Goal: Information Seeking & Learning: Learn about a topic

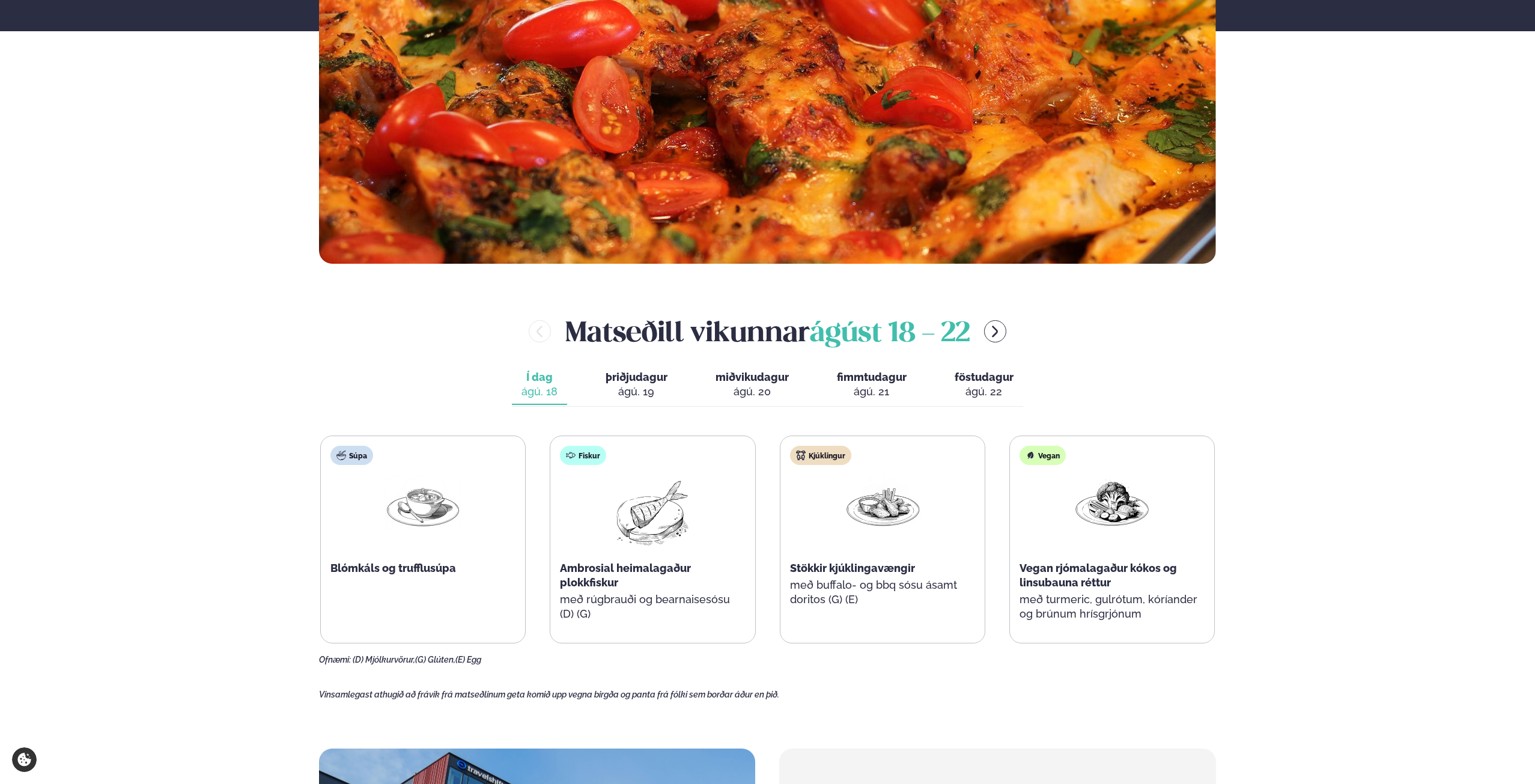
scroll to position [481, 0]
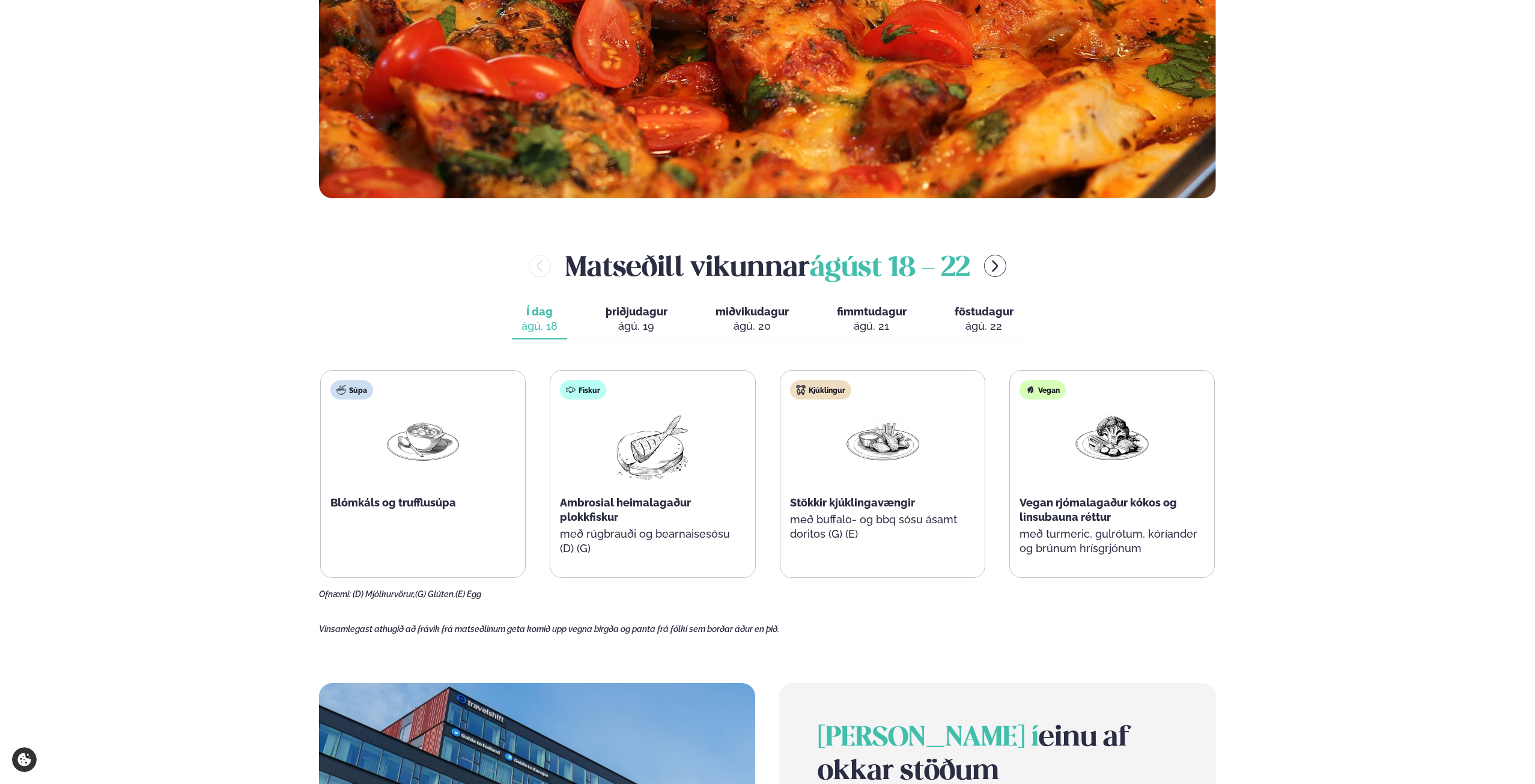
click at [646, 506] on span "Ambrosial heimalagaður plokkfiskur" at bounding box center [625, 510] width 131 height 27
click at [636, 329] on div "ágú. 19" at bounding box center [637, 326] width 62 height 14
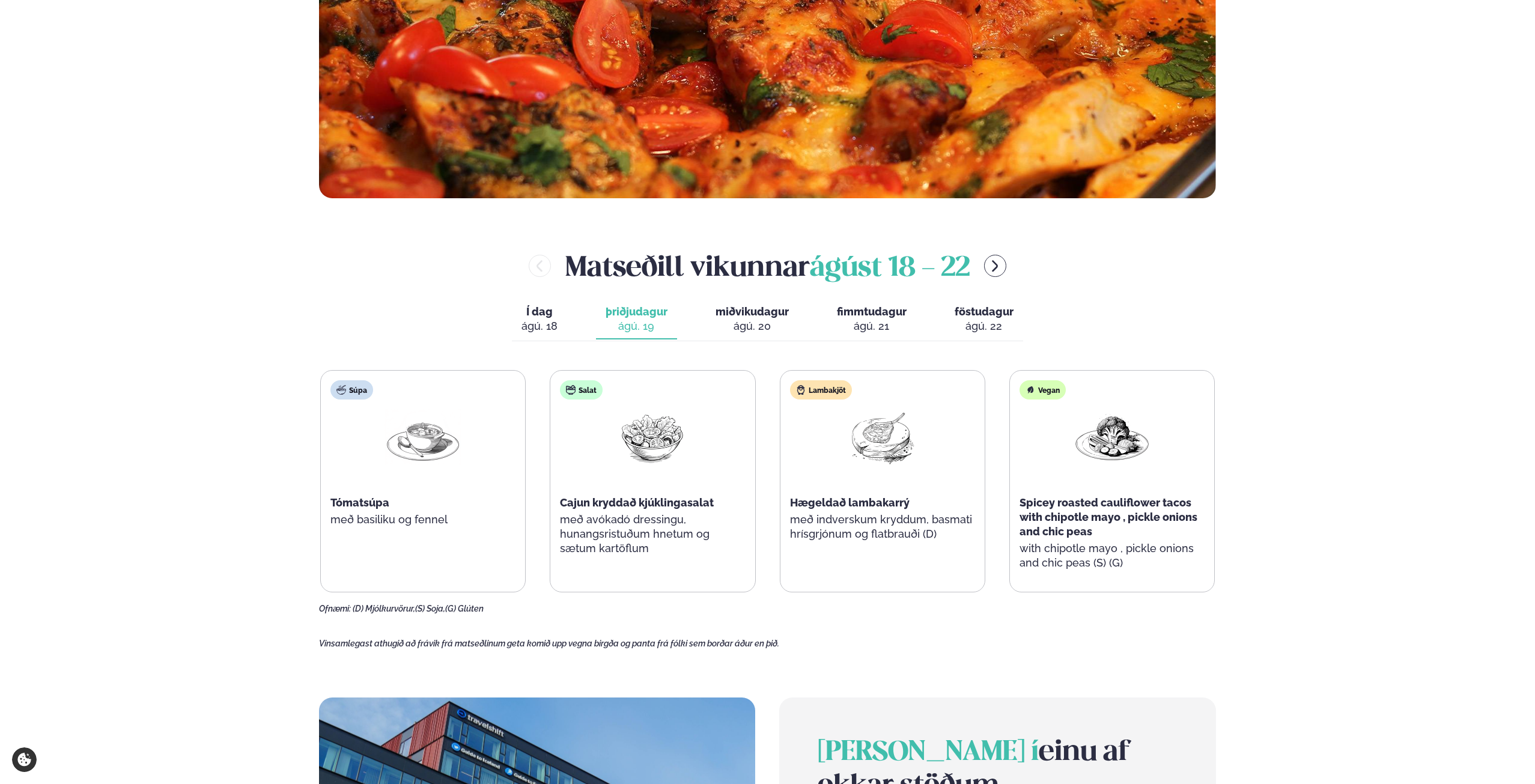
click at [722, 329] on div "ágú. 20" at bounding box center [752, 326] width 73 height 14
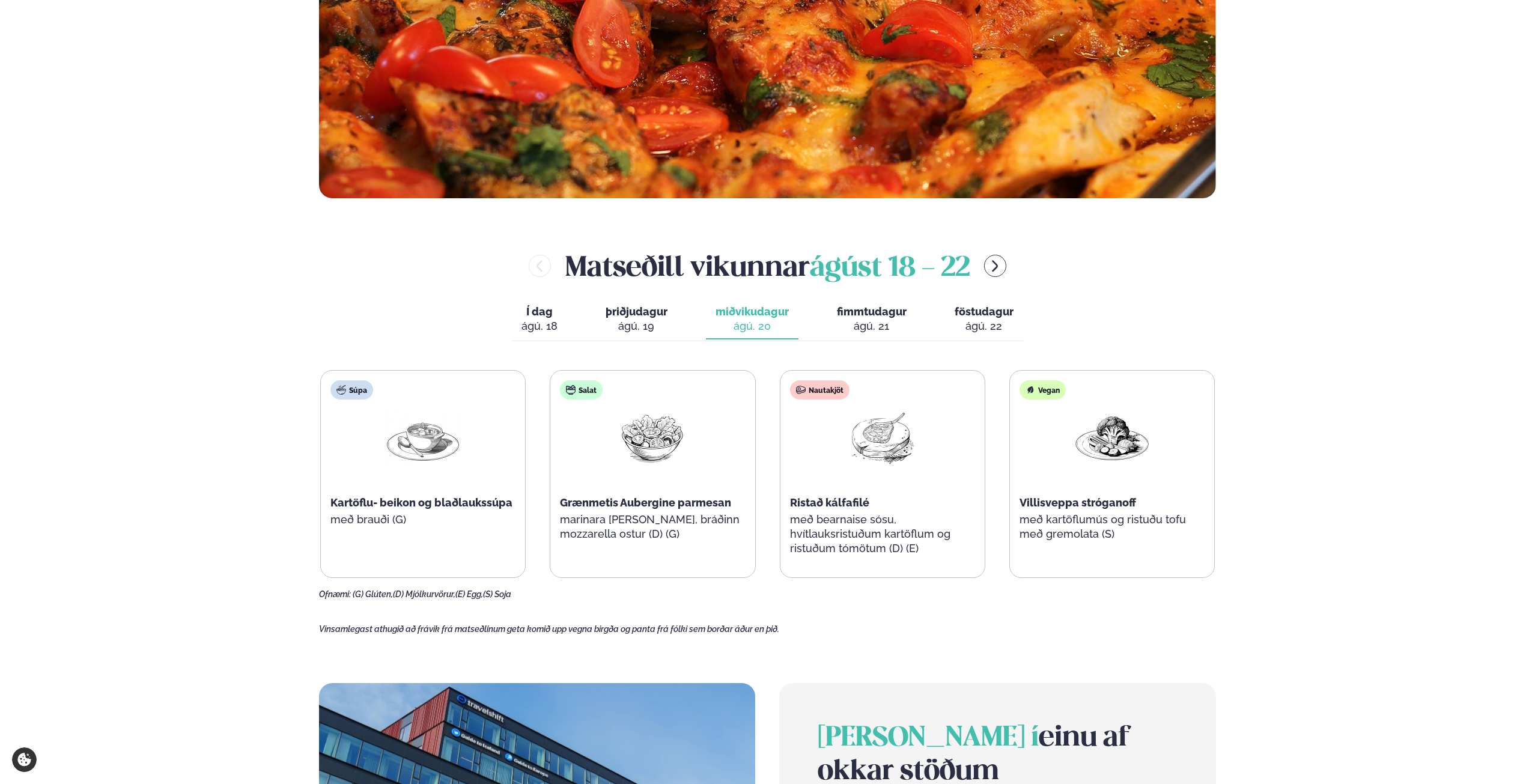
click at [847, 312] on span "fimmtudagur" at bounding box center [872, 312] width 70 height 13
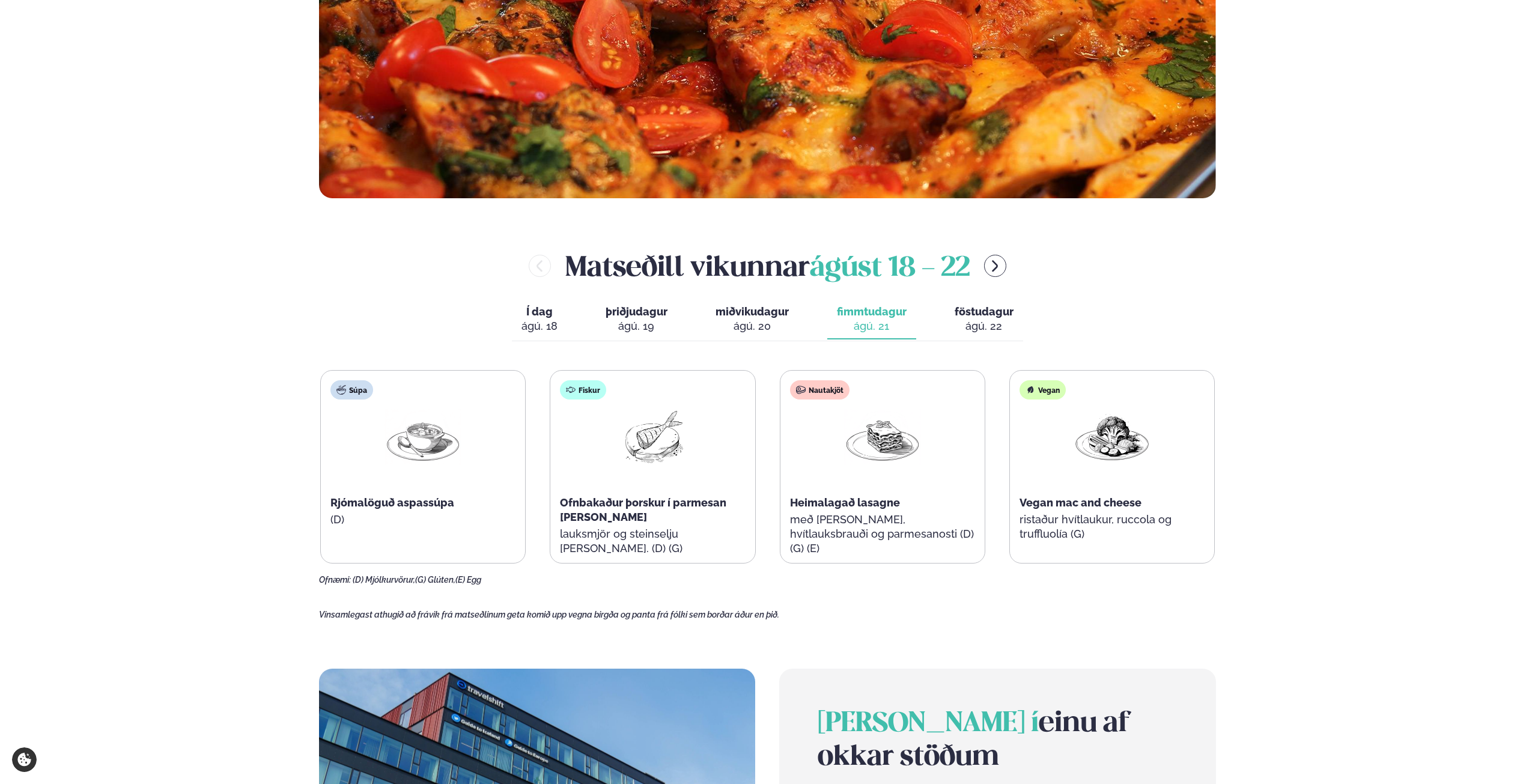
click at [956, 310] on span "föstudagur" at bounding box center [983, 312] width 59 height 13
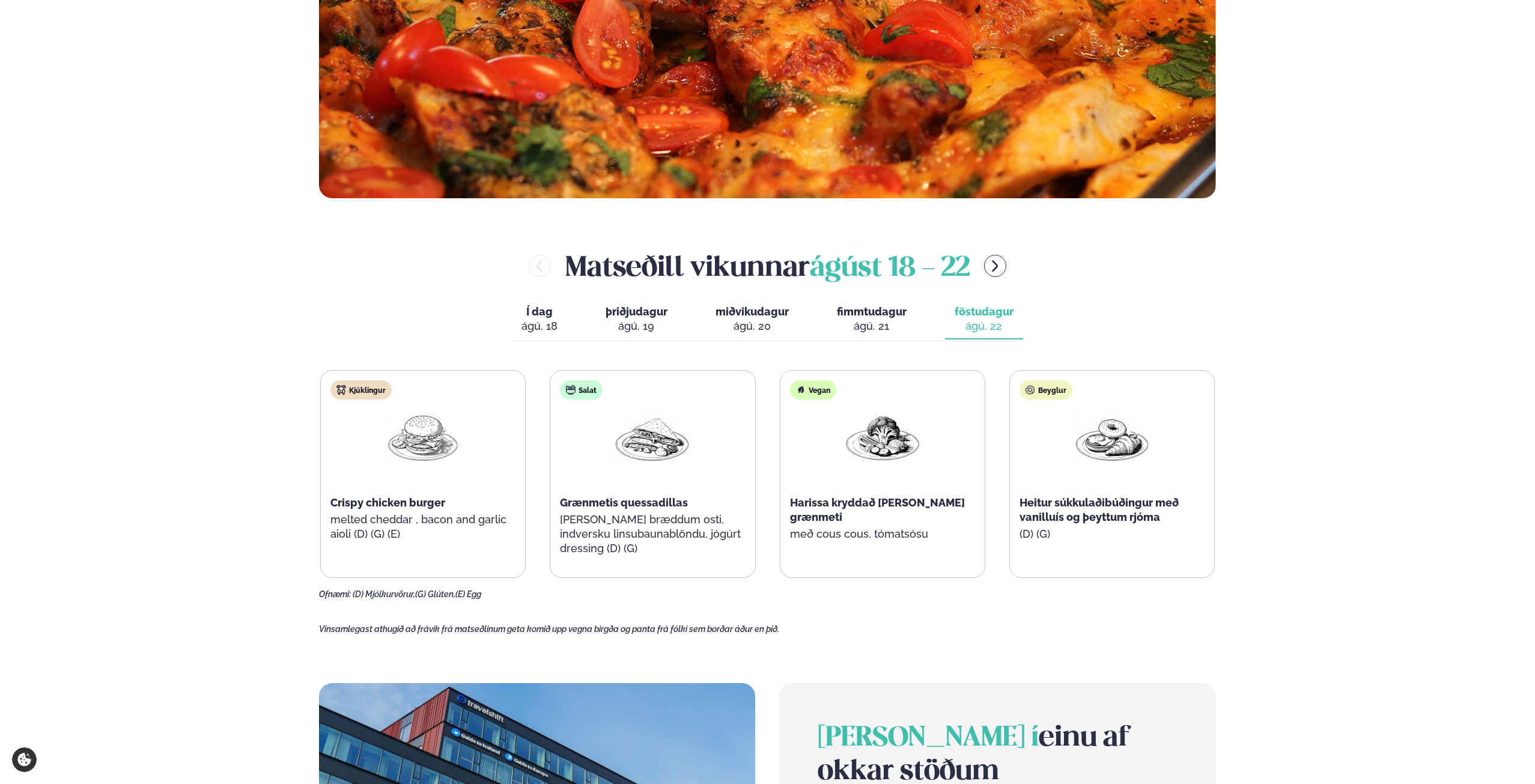
click at [986, 274] on div "Matseðill vikunnar [DATE] - [DATE]" at bounding box center [768, 265] width 897 height 39
click at [1007, 262] on button "menu-btn-right" at bounding box center [995, 265] width 22 height 22
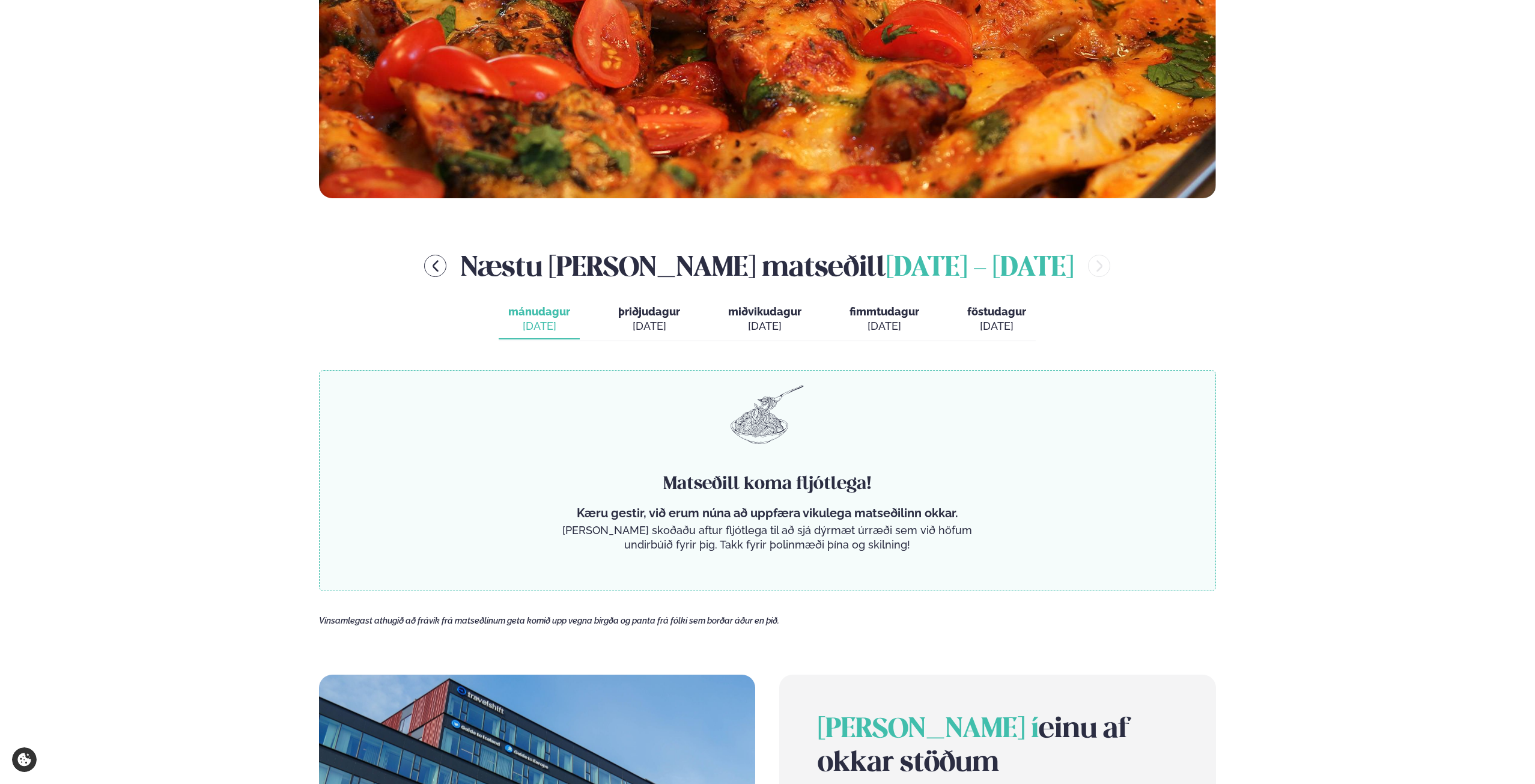
click at [658, 327] on div "[DATE]" at bounding box center [649, 326] width 62 height 14
click at [756, 319] on div "[DATE]" at bounding box center [765, 326] width 73 height 14
click at [832, 318] on div "mánudagur mán. [DATE] þriðjudagur þri. [DATE] miðvikudagur mið. [DATE] fimmtuda…" at bounding box center [767, 320] width 537 height 41
click at [858, 315] on span "fimmtudagur" at bounding box center [884, 312] width 70 height 13
